Goal: Obtain resource: Download file/media

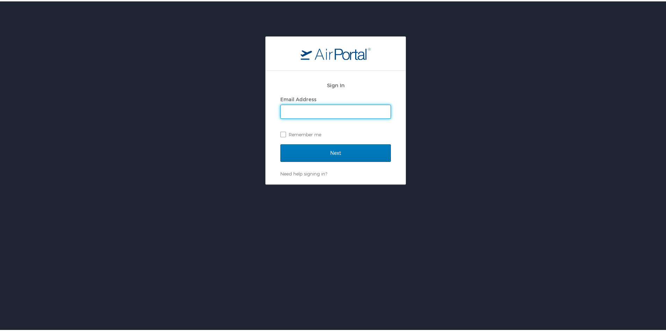
type input "lperezmondragon@nuclearcarepartners.com"
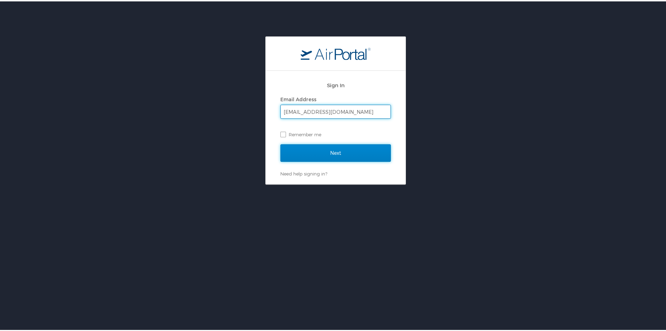
click at [338, 151] on input "Next" at bounding box center [336, 151] width 111 height 17
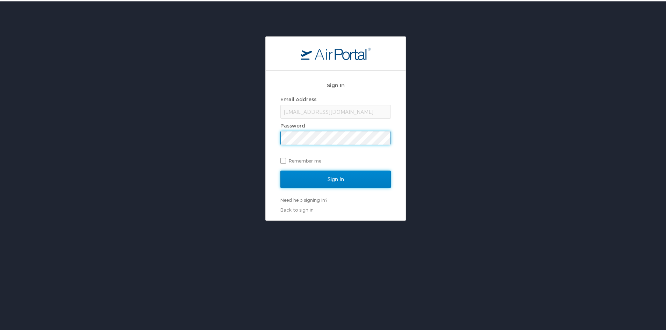
click at [324, 176] on input "Sign In" at bounding box center [336, 177] width 111 height 17
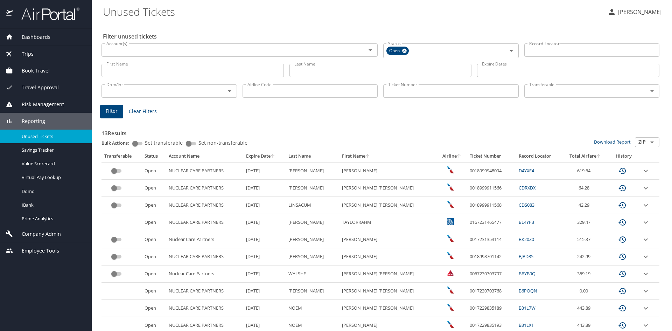
scroll to position [76, 0]
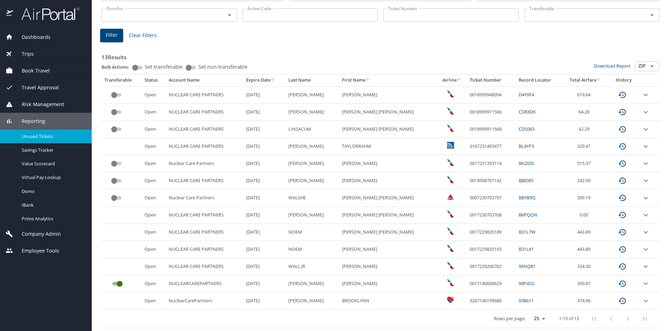
click at [25, 137] on span "Unused Tickets" at bounding box center [53, 136] width 62 height 7
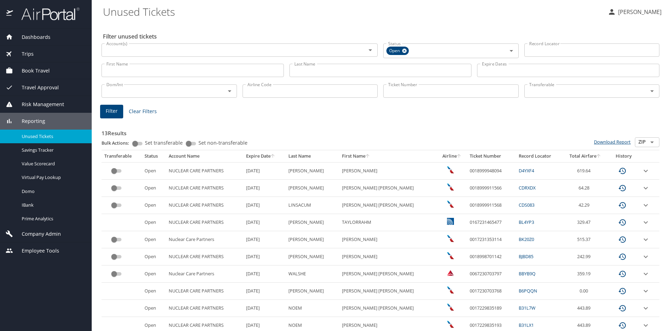
click at [610, 142] on link "Download Report" at bounding box center [612, 142] width 37 height 6
